Goal: Task Accomplishment & Management: Use online tool/utility

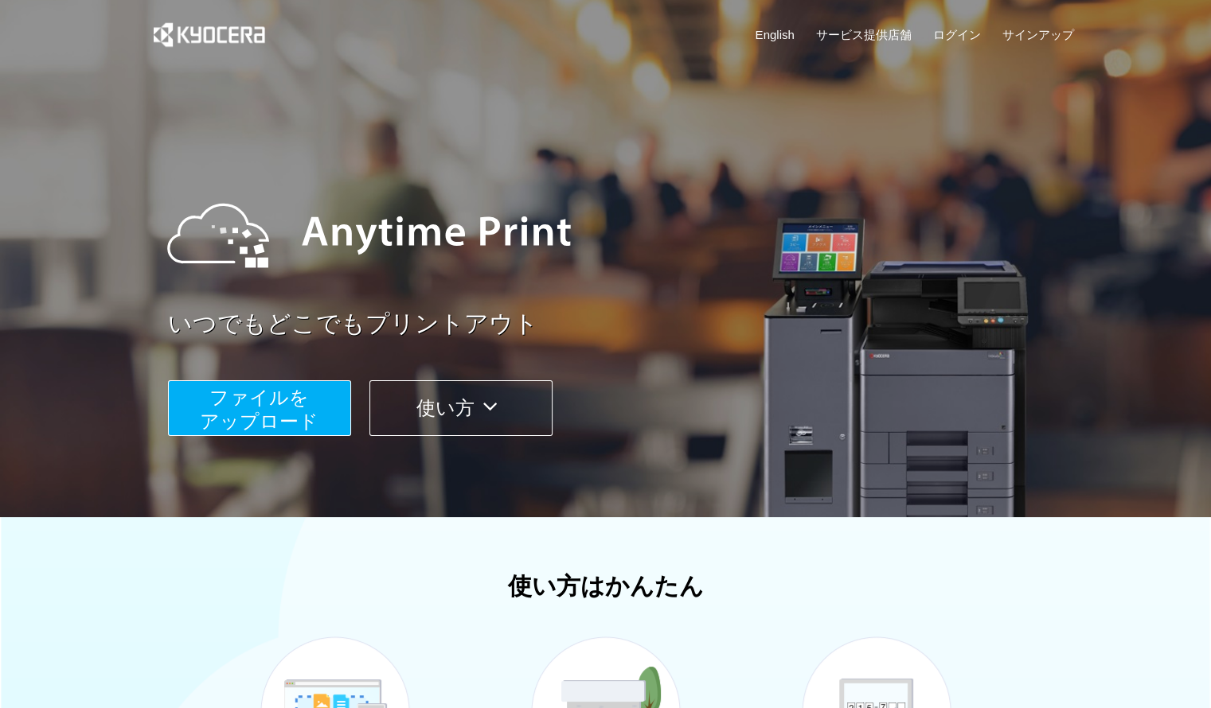
click at [302, 387] on span "ファイルを ​​アップロード" at bounding box center [259, 409] width 119 height 45
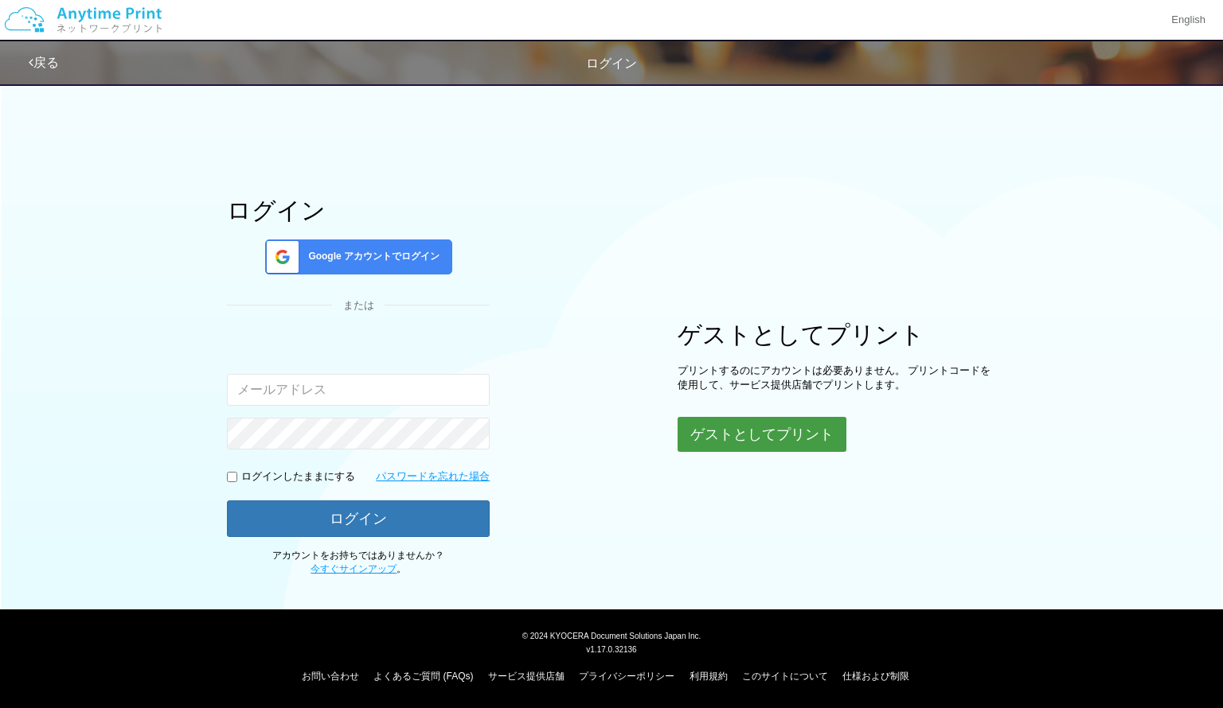
click at [808, 443] on button "ゲストとしてプリント" at bounding box center [761, 434] width 169 height 35
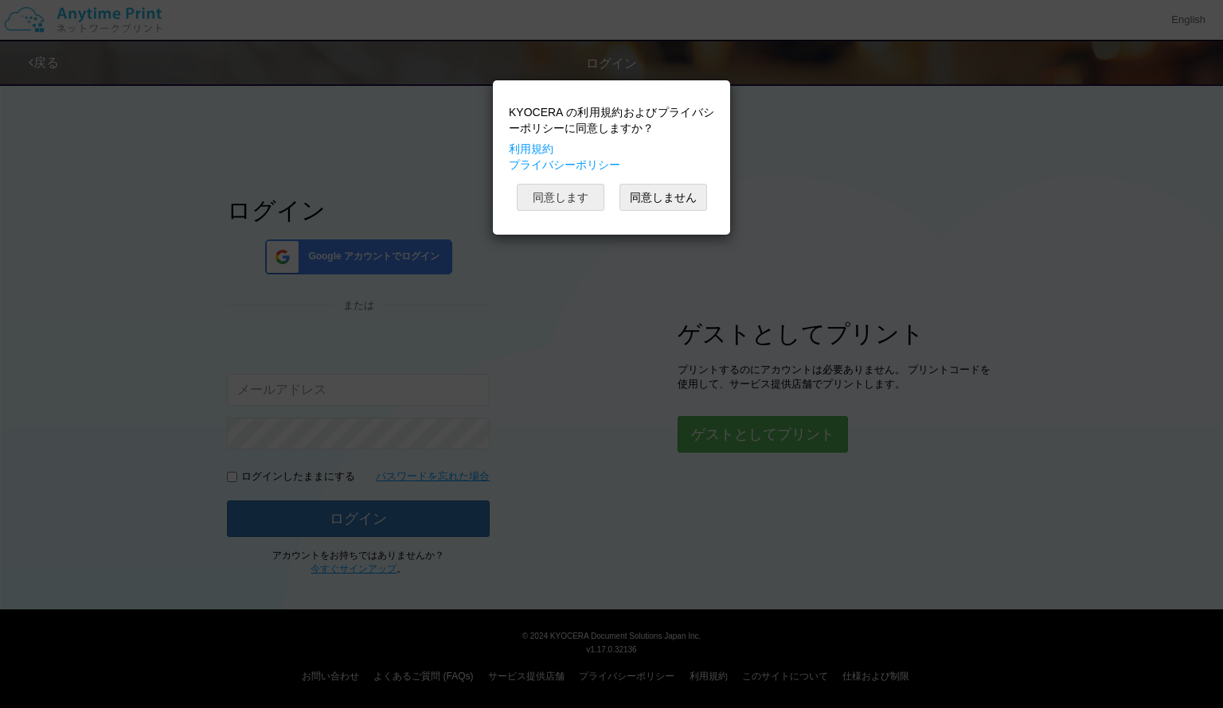
click at [586, 192] on button "同意します" at bounding box center [561, 197] width 88 height 27
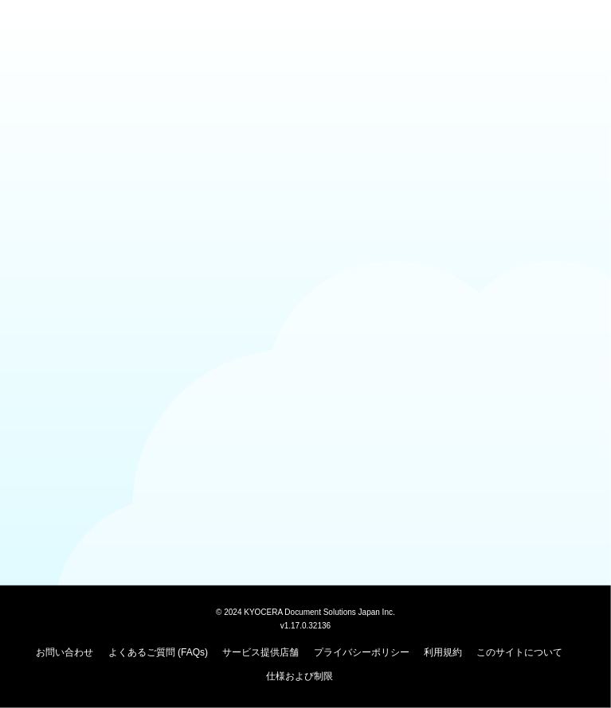
click at [322, 159] on body "© [DATE] KYOCERA Document Solutions Japan Inc. v1.17.0.32136 お問い合わせ よくあるご質問 (FA…" at bounding box center [305, 354] width 611 height 708
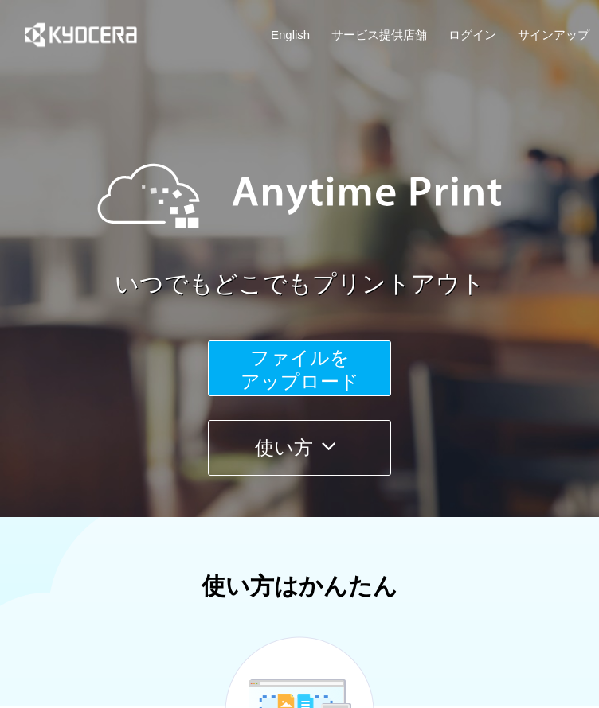
click at [323, 373] on span "ファイルを ​​アップロード" at bounding box center [299, 369] width 119 height 45
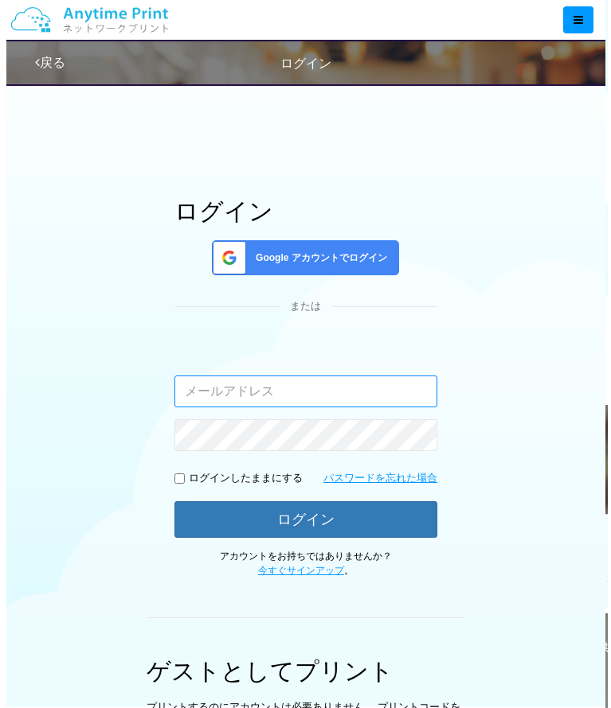
scroll to position [257, 0]
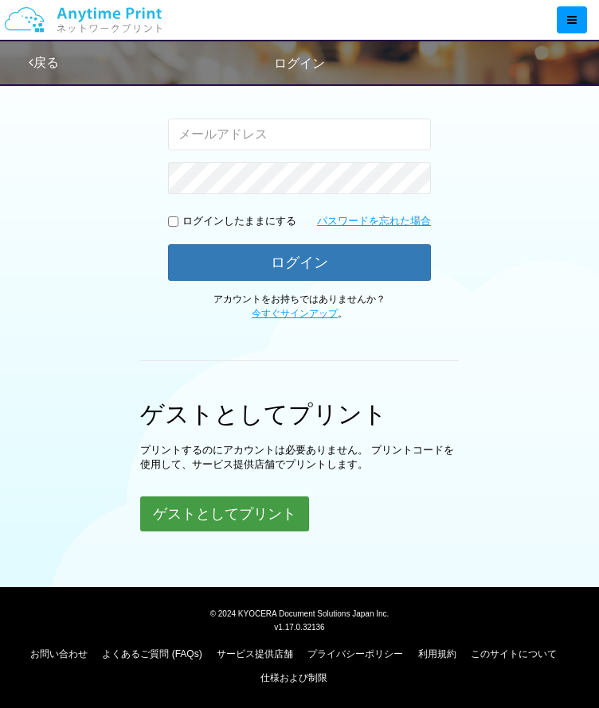
click at [234, 498] on button "ゲストとしてプリント" at bounding box center [224, 514] width 169 height 35
click at [226, 510] on button "ゲストとしてプリント" at bounding box center [224, 514] width 169 height 35
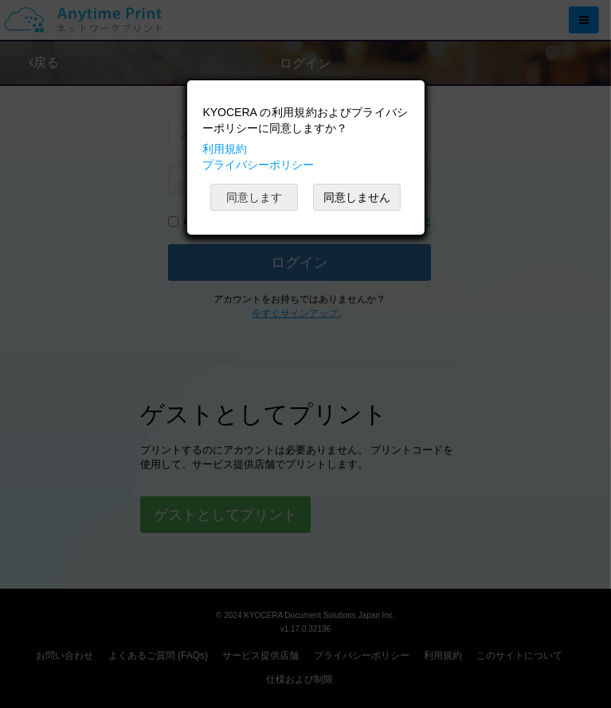
click at [260, 185] on button "同意します" at bounding box center [254, 197] width 88 height 27
click at [258, 199] on button "同意します" at bounding box center [254, 197] width 88 height 27
click at [258, 197] on div "KYOCERA の利用規約およびプライバシーポリシーに同意しますか？ 利用規約 プライバシーポリシー 同意します 同意しません" at bounding box center [305, 119] width 239 height 156
click at [258, 199] on button "同意します" at bounding box center [254, 197] width 88 height 27
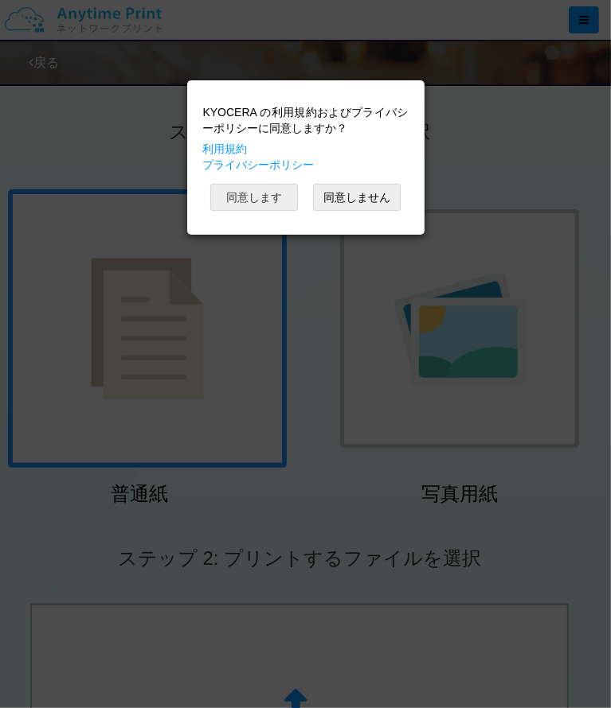
click at [258, 199] on button "同意します" at bounding box center [254, 197] width 88 height 27
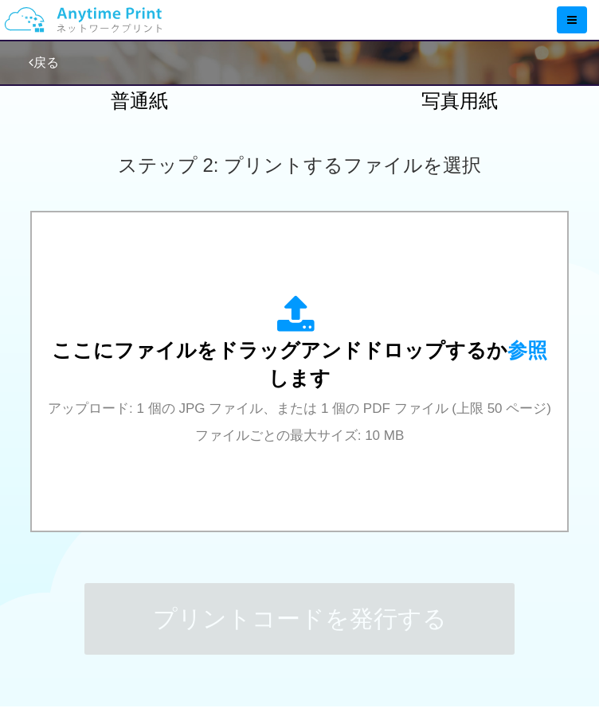
scroll to position [394, 0]
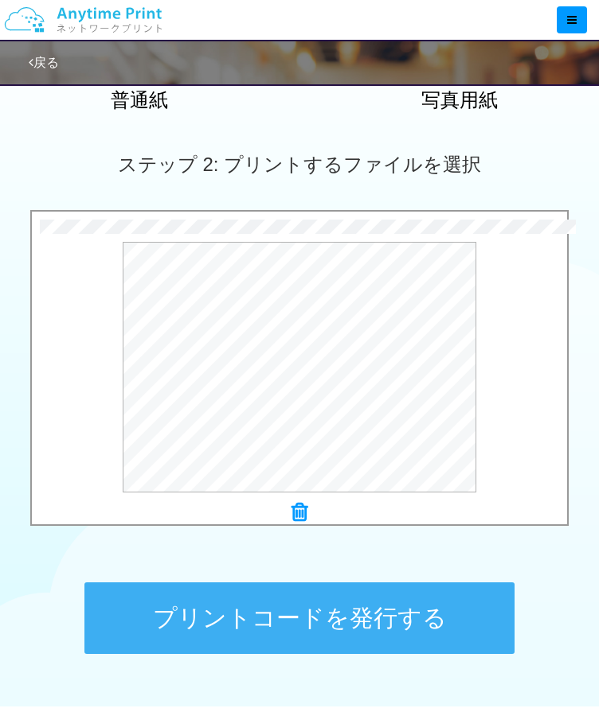
click at [271, 612] on button "プリントコードを発行する" at bounding box center [299, 619] width 430 height 72
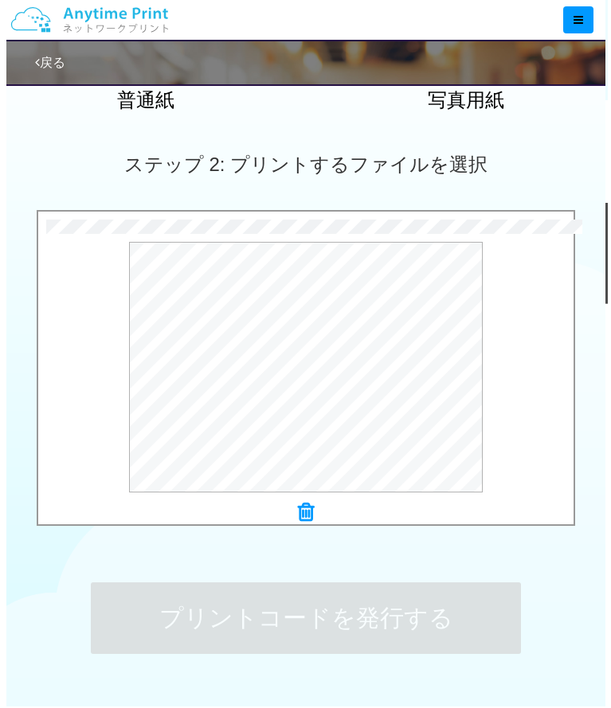
scroll to position [0, 0]
